Goal: Information Seeking & Learning: Learn about a topic

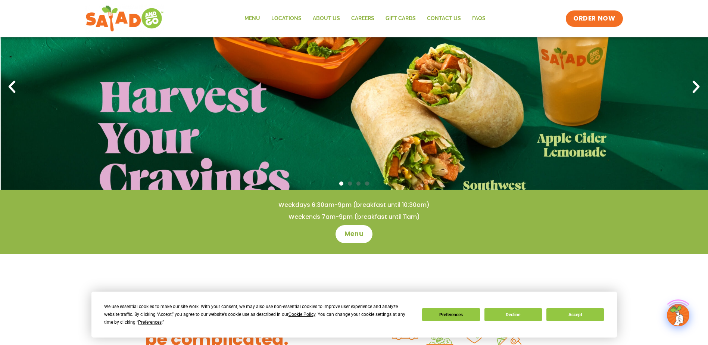
scroll to position [75, 0]
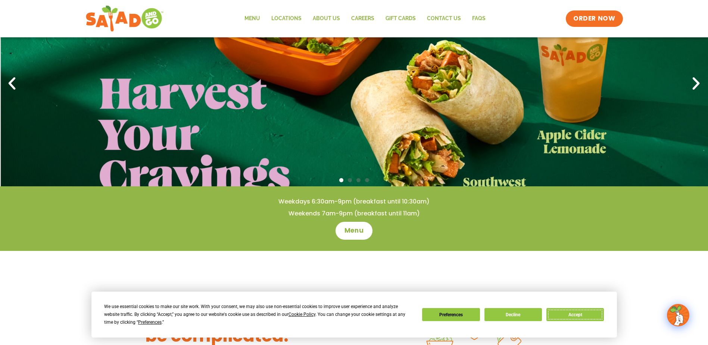
click at [566, 314] on button "Accept" at bounding box center [574, 314] width 57 height 13
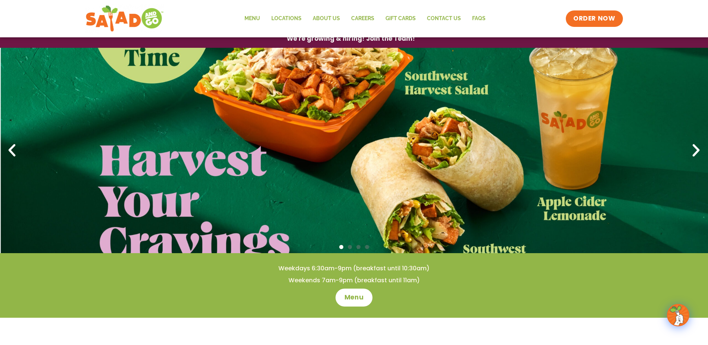
scroll to position [0, 0]
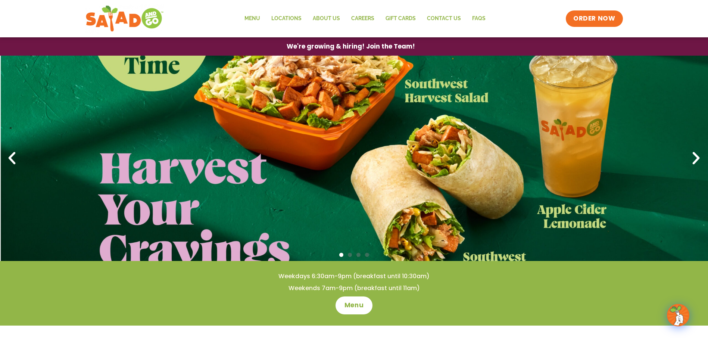
click at [588, 125] on link "1 / 4" at bounding box center [354, 158] width 708 height 205
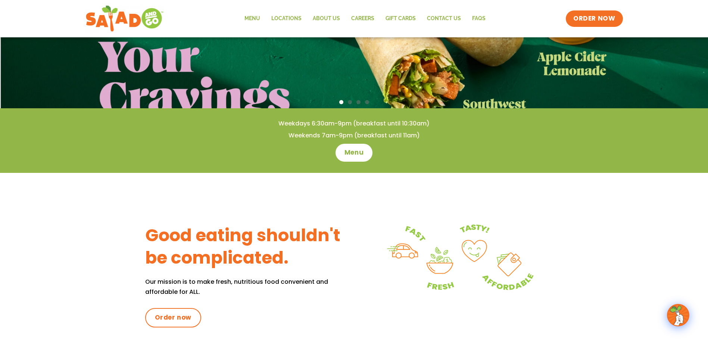
scroll to position [149, 0]
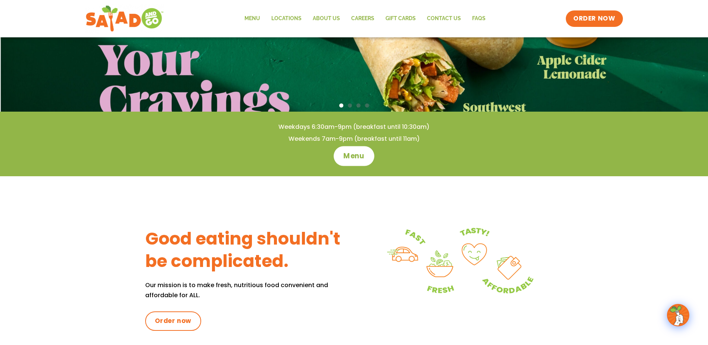
click at [354, 156] on span "Menu" at bounding box center [353, 156] width 21 height 10
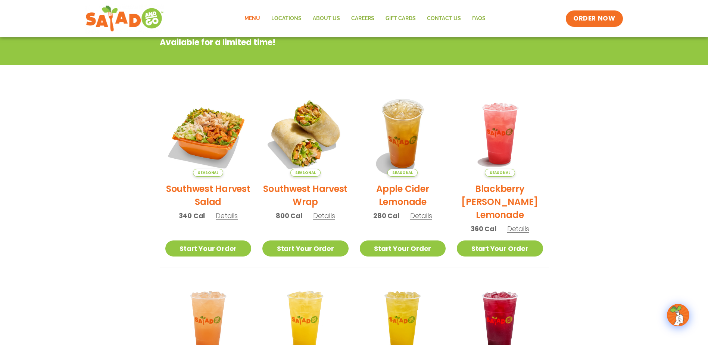
scroll to position [149, 0]
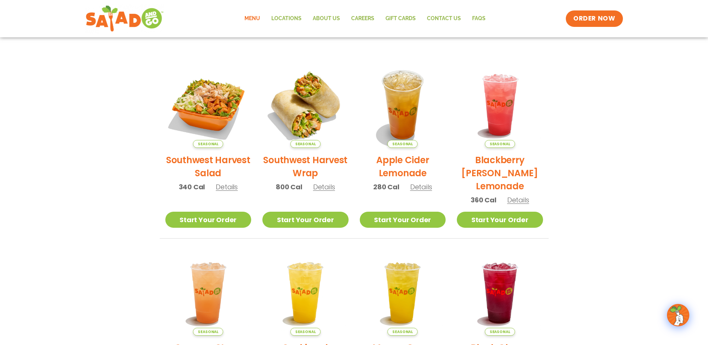
click at [419, 191] on span "Details" at bounding box center [421, 186] width 22 height 9
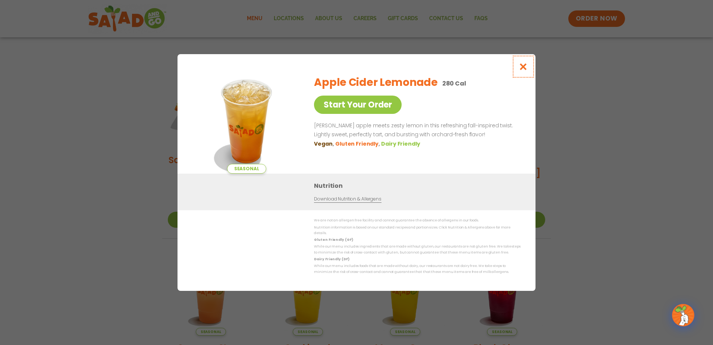
click at [524, 70] on icon "Close modal" at bounding box center [523, 67] width 9 height 8
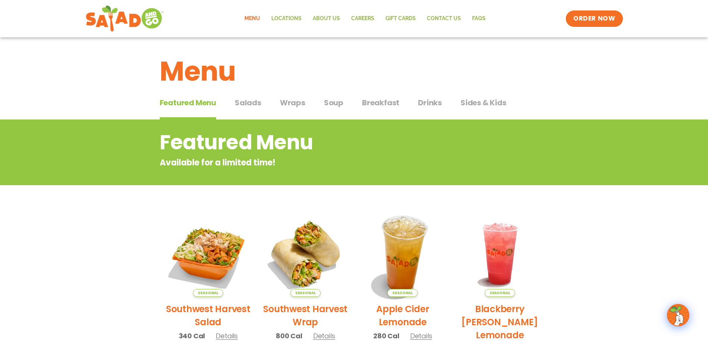
scroll to position [0, 0]
